Goal: Find specific page/section: Locate a particular part of the current website

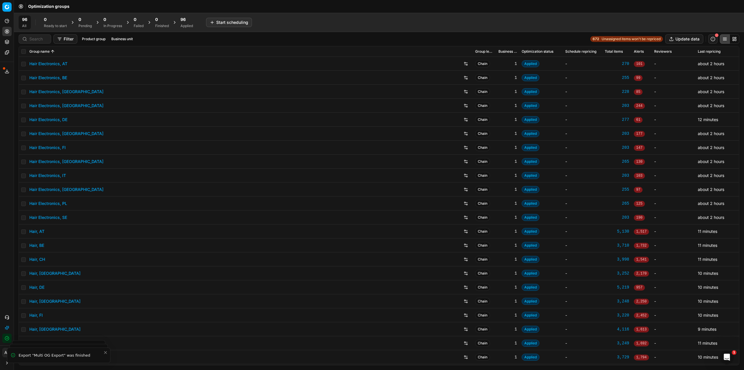
click at [184, 23] on div "96 Applied" at bounding box center [187, 23] width 13 height 12
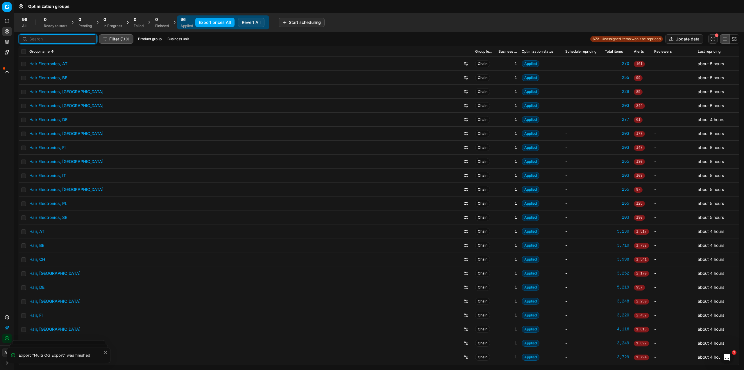
click at [32, 41] on input at bounding box center [61, 39] width 64 height 6
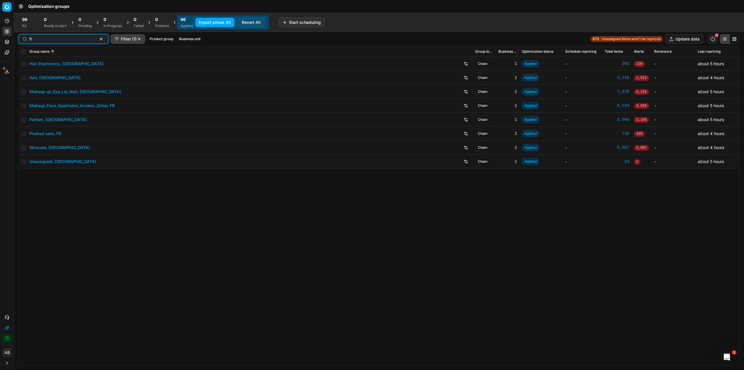
type input "fr"
click at [45, 122] on link "Parfum, [GEOGRAPHIC_DATA]" at bounding box center [57, 120] width 57 height 6
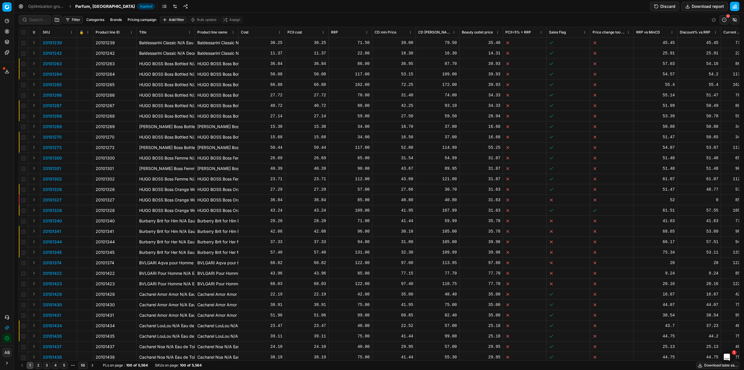
click at [40, 23] on div at bounding box center [35, 19] width 33 height 9
paste input "80012797-50"
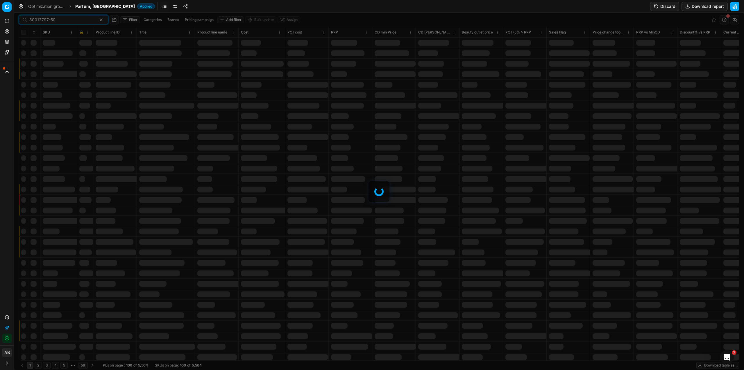
type input "80012797-50"
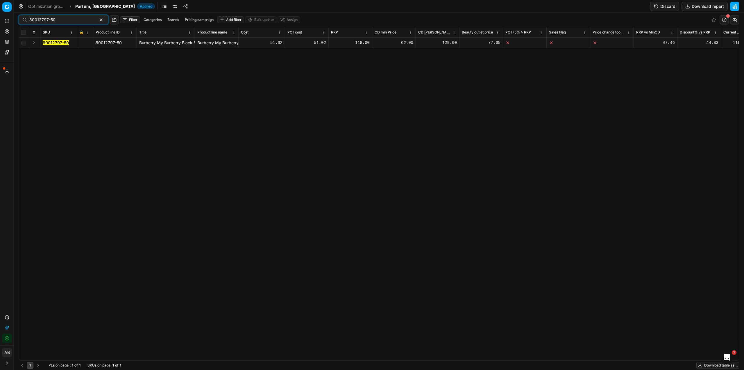
click at [56, 43] on mark "80012797-50" at bounding box center [56, 42] width 26 height 5
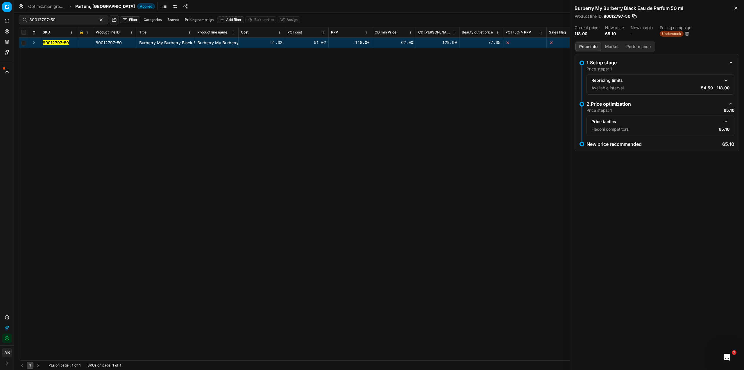
click at [727, 122] on button "button" at bounding box center [726, 121] width 7 height 7
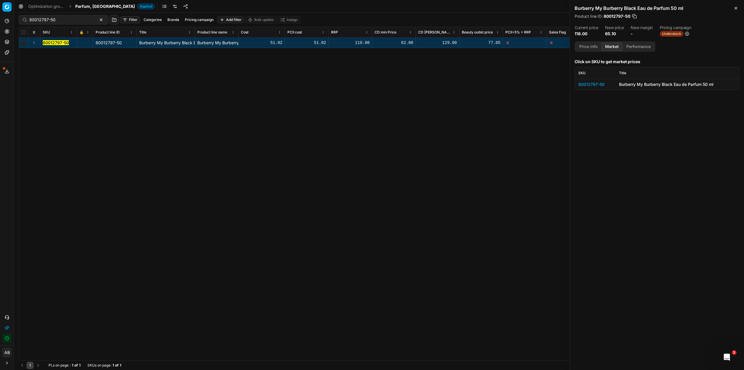
click at [611, 47] on button "Market" at bounding box center [612, 46] width 21 height 8
click at [599, 84] on div "80012797-50" at bounding box center [596, 84] width 34 height 6
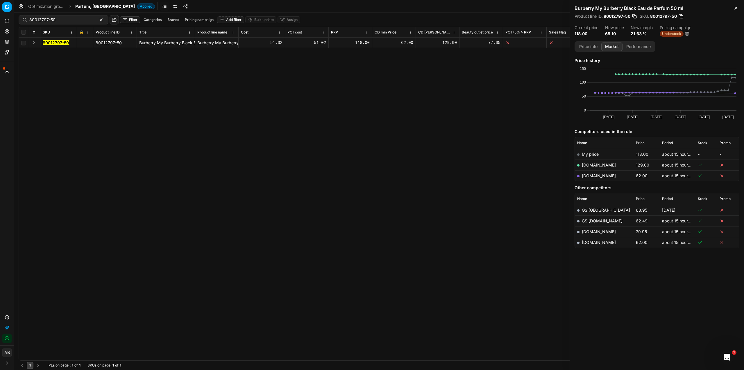
drag, startPoint x: 145, startPoint y: 355, endPoint x: 148, endPoint y: 357, distance: 3.3
click at [148, 357] on div "SKU 🔒 Product line ID Title Product line name Cost PCII cost RRP CD min Price C…" at bounding box center [379, 193] width 720 height 333
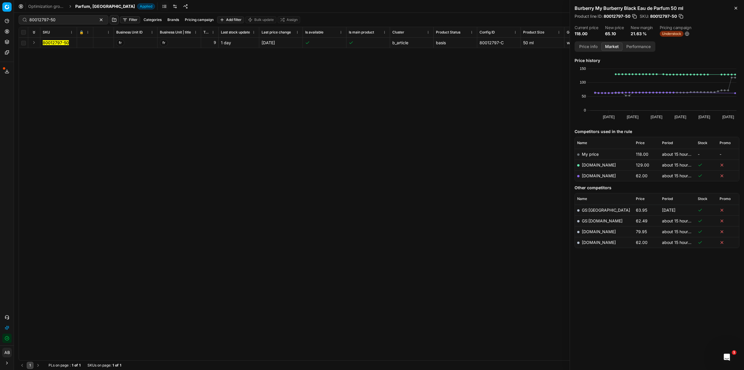
scroll to position [0, 1375]
drag, startPoint x: 467, startPoint y: 42, endPoint x: 429, endPoint y: 46, distance: 37.5
click at [437, 44] on div "80012797-C" at bounding box center [455, 43] width 39 height 6
copy div "80012797-C"
